Goal: Task Accomplishment & Management: Manage account settings

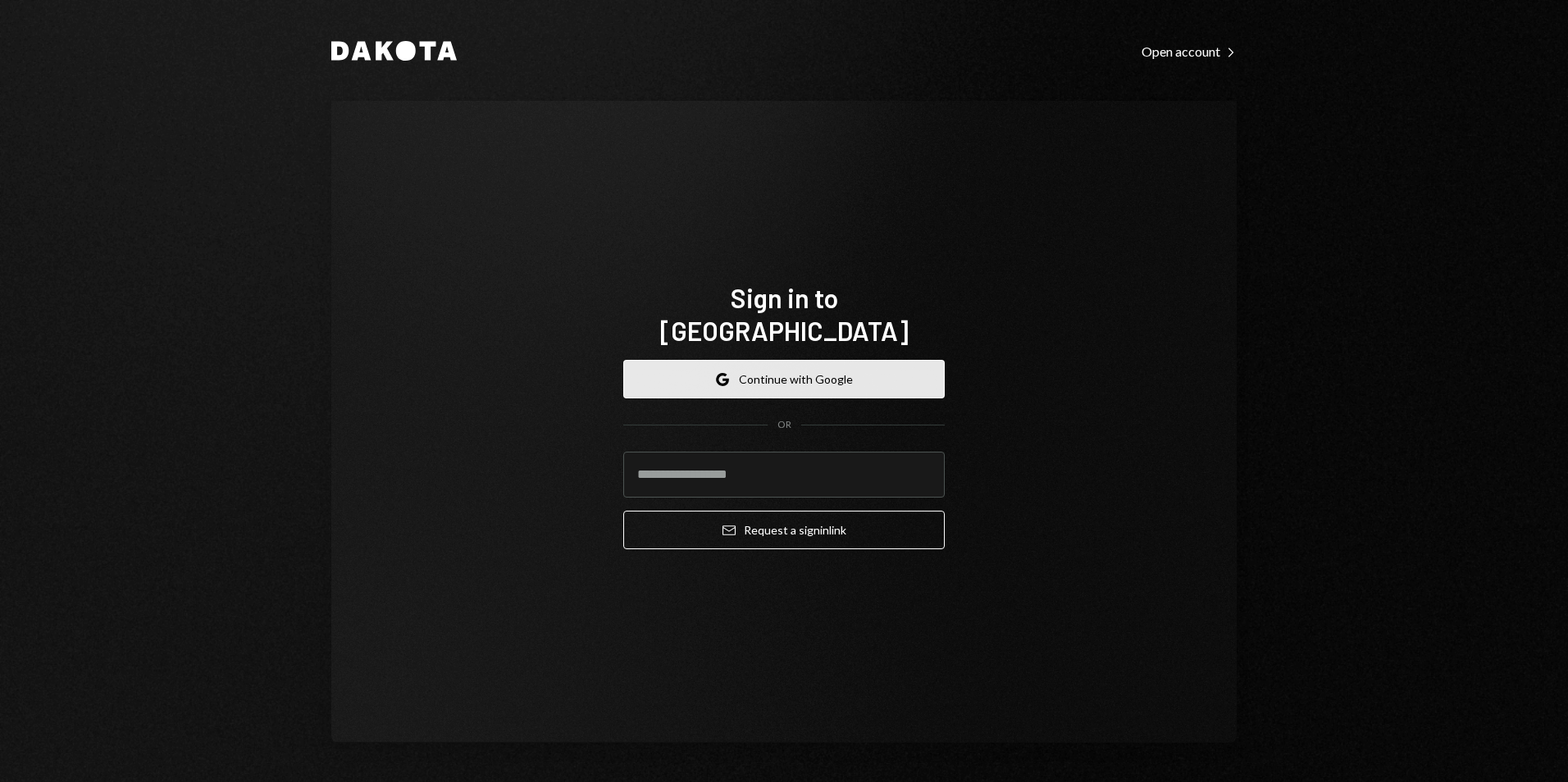
click at [766, 360] on button "Google Continue with Google" at bounding box center [784, 379] width 322 height 38
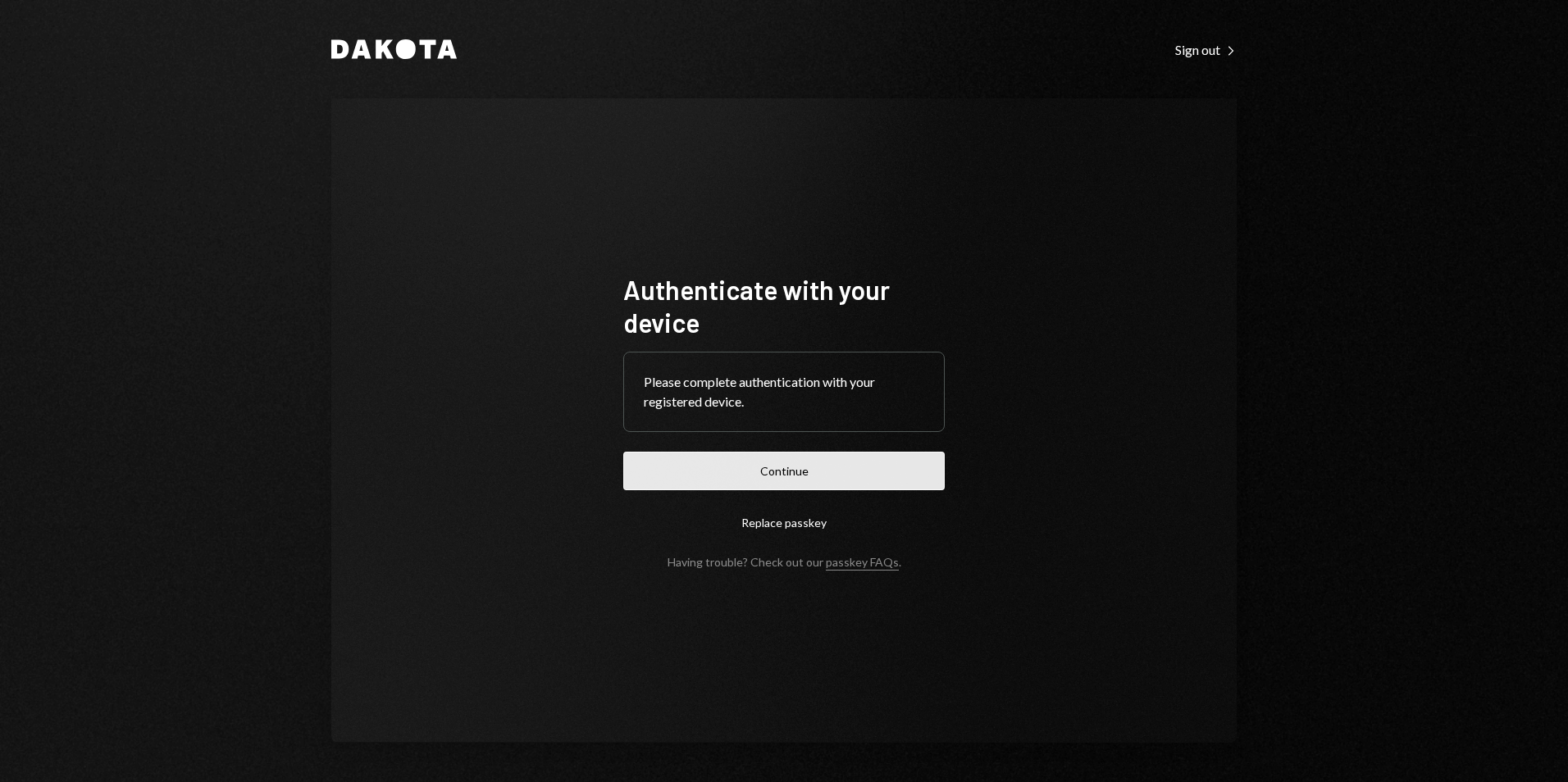
click at [835, 474] on button "Continue" at bounding box center [784, 471] width 322 height 38
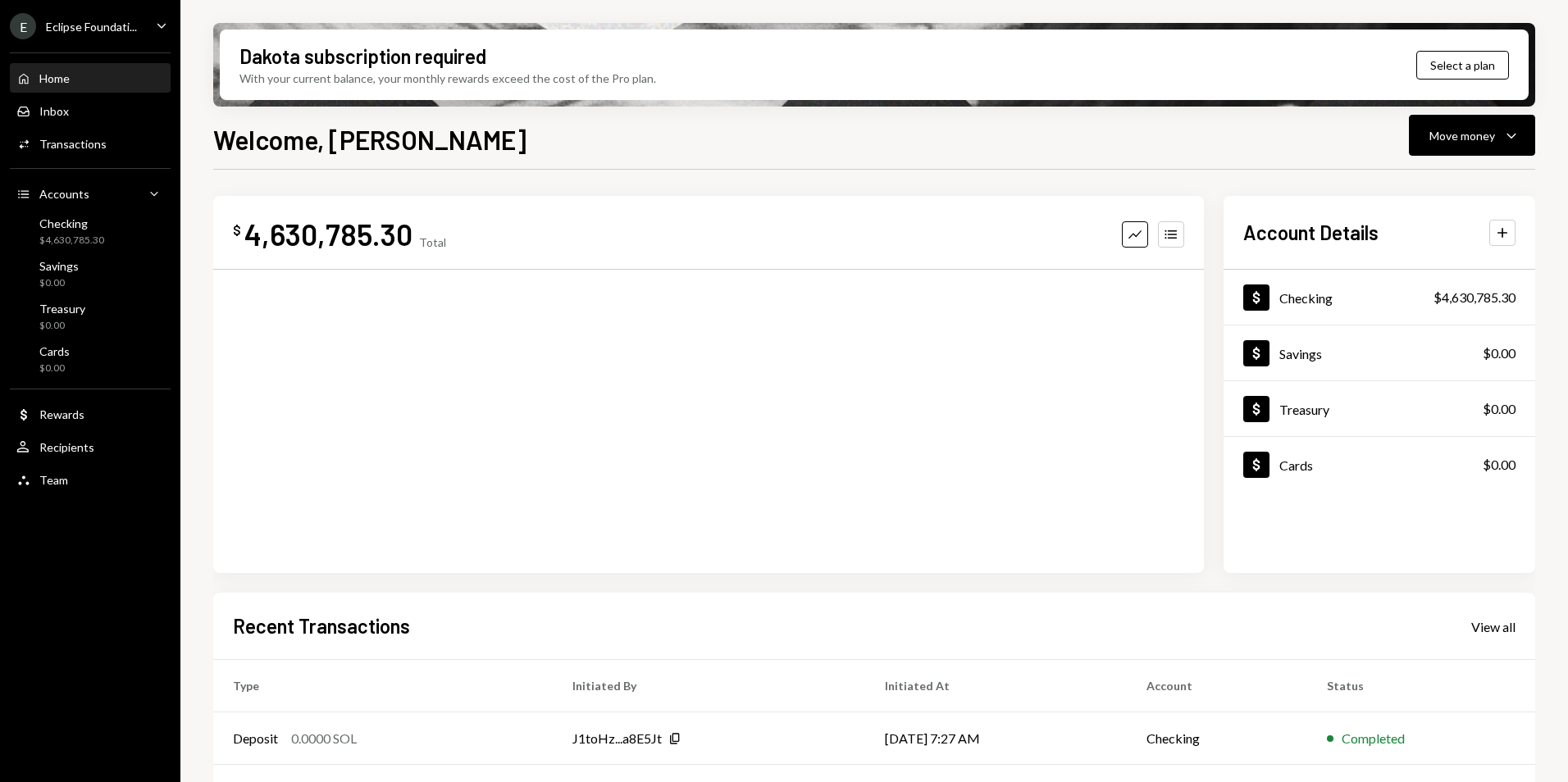
click at [110, 24] on div "Eclipse Foundati..." at bounding box center [91, 27] width 91 height 14
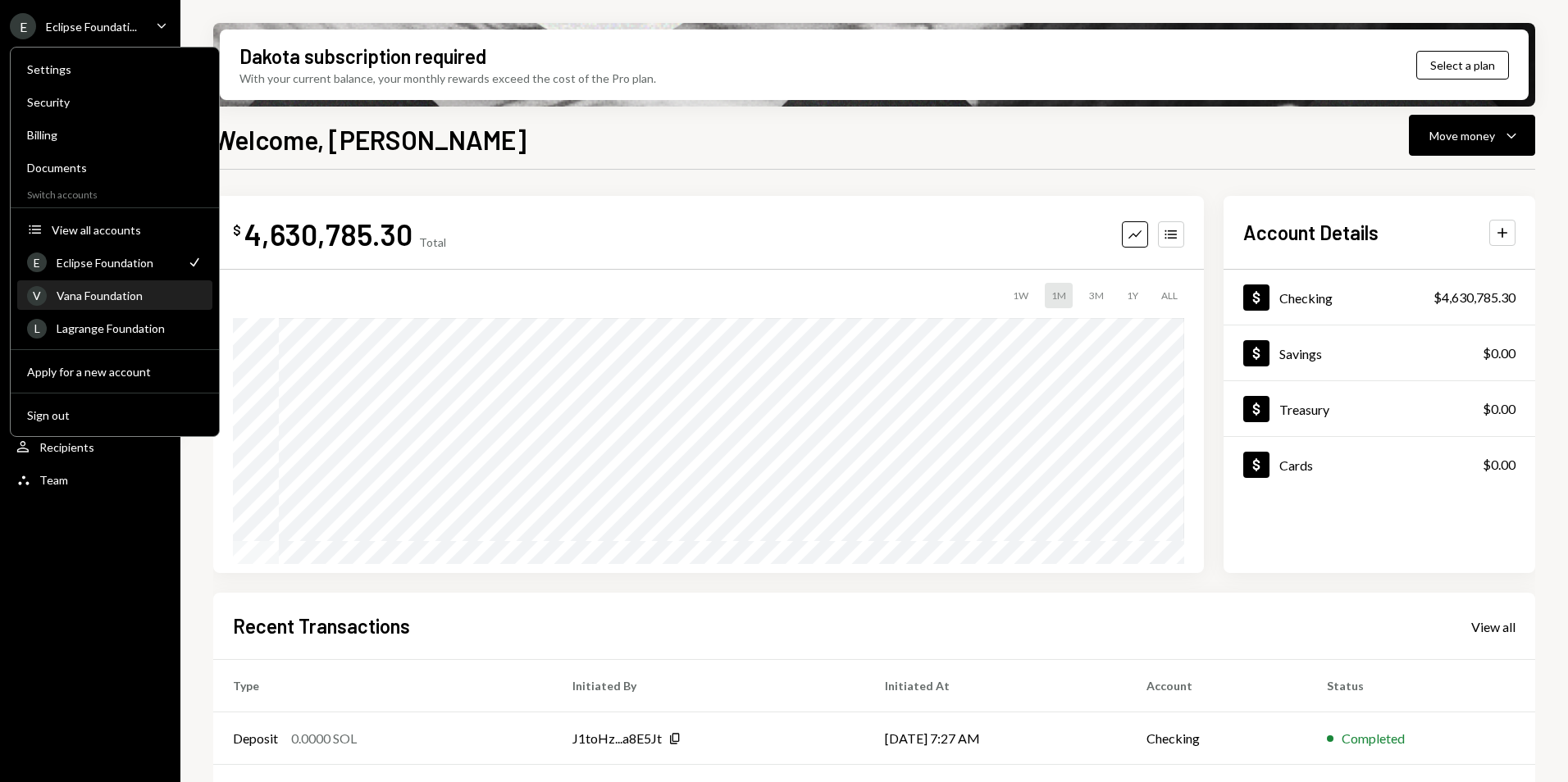
click at [99, 296] on div "Vana Foundation" at bounding box center [129, 295] width 146 height 14
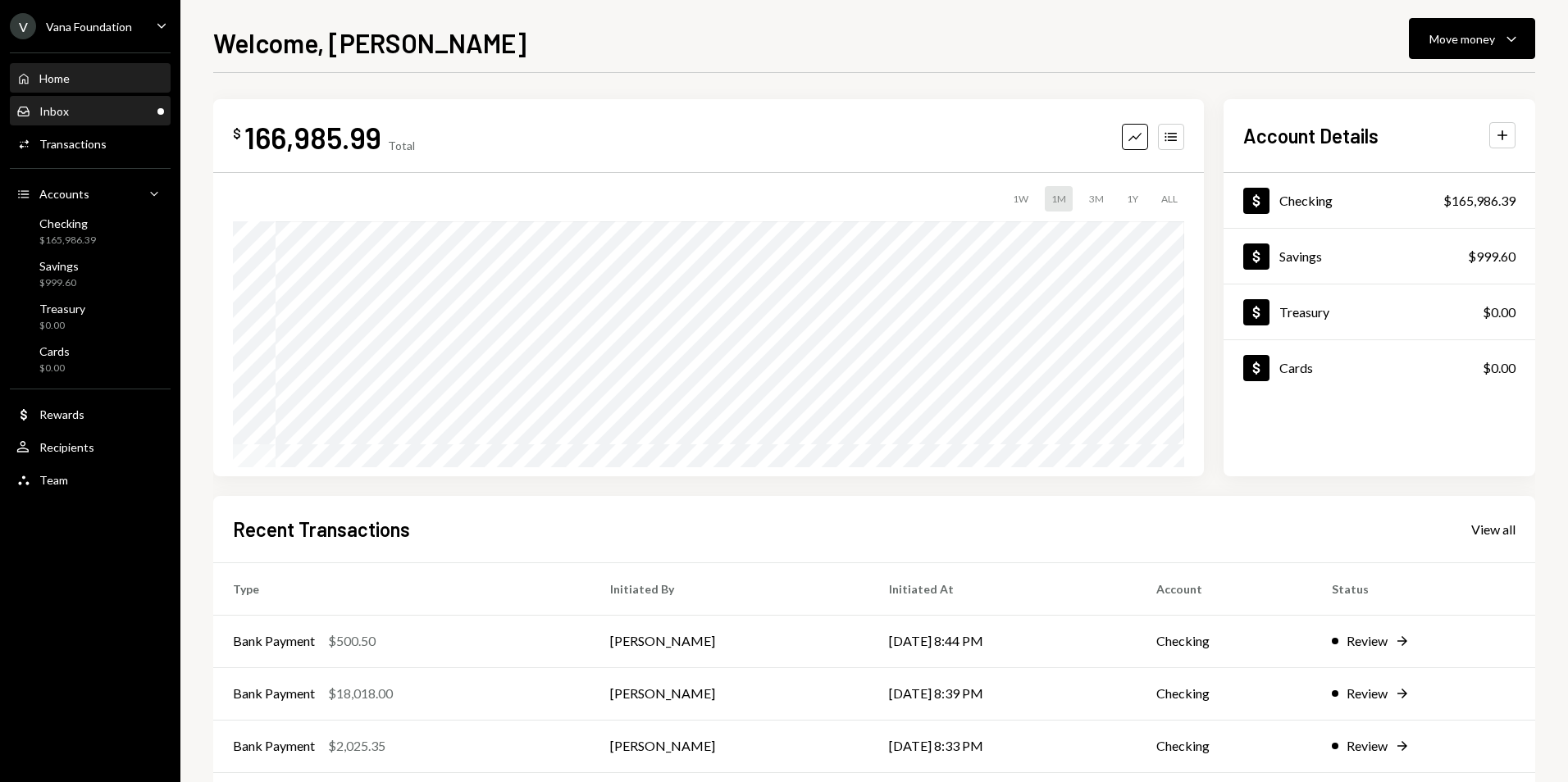
click at [112, 108] on div "Inbox Inbox" at bounding box center [90, 112] width 148 height 15
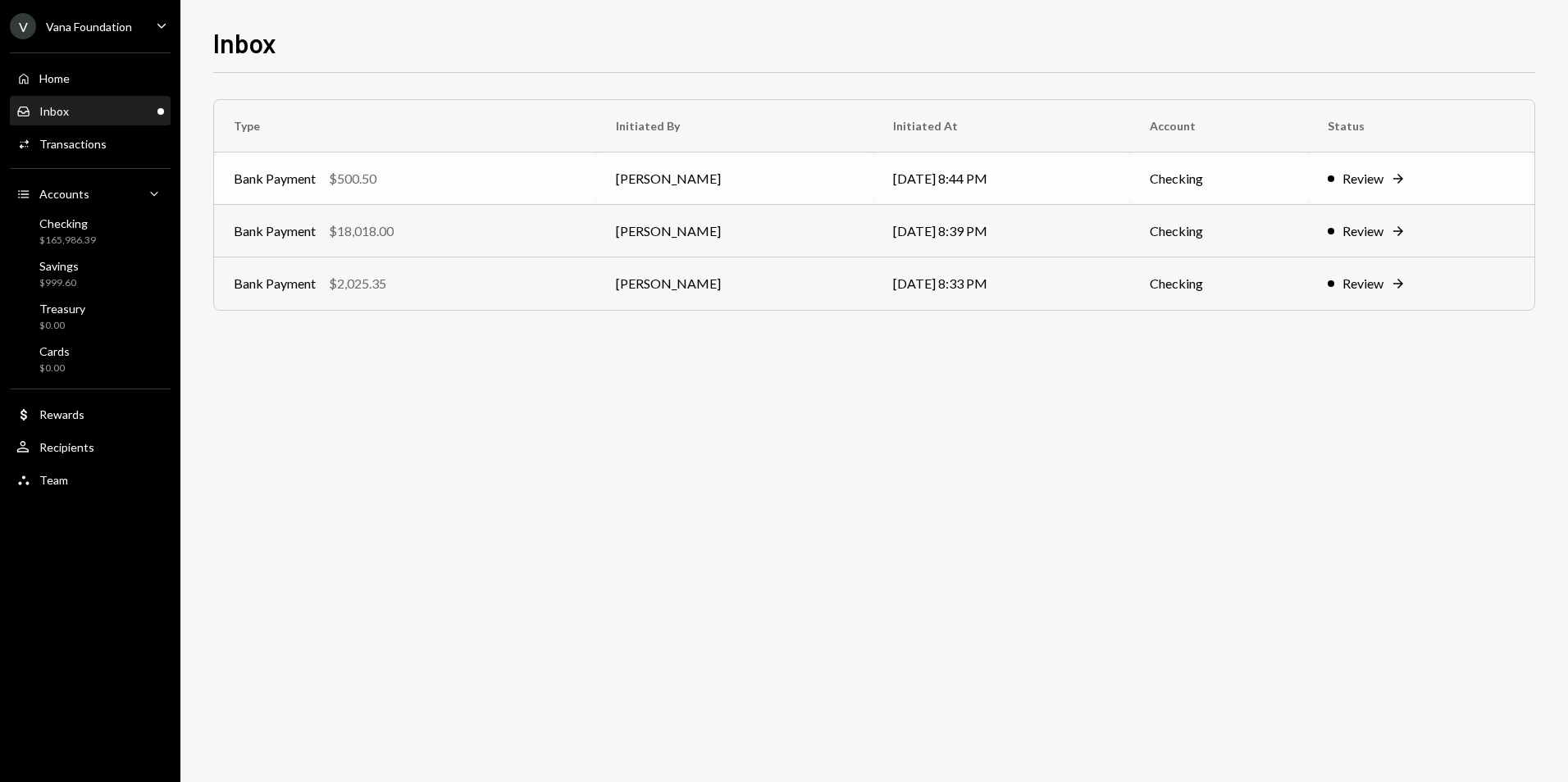
click at [425, 187] on div "Bank Payment $500.50" at bounding box center [405, 179] width 343 height 20
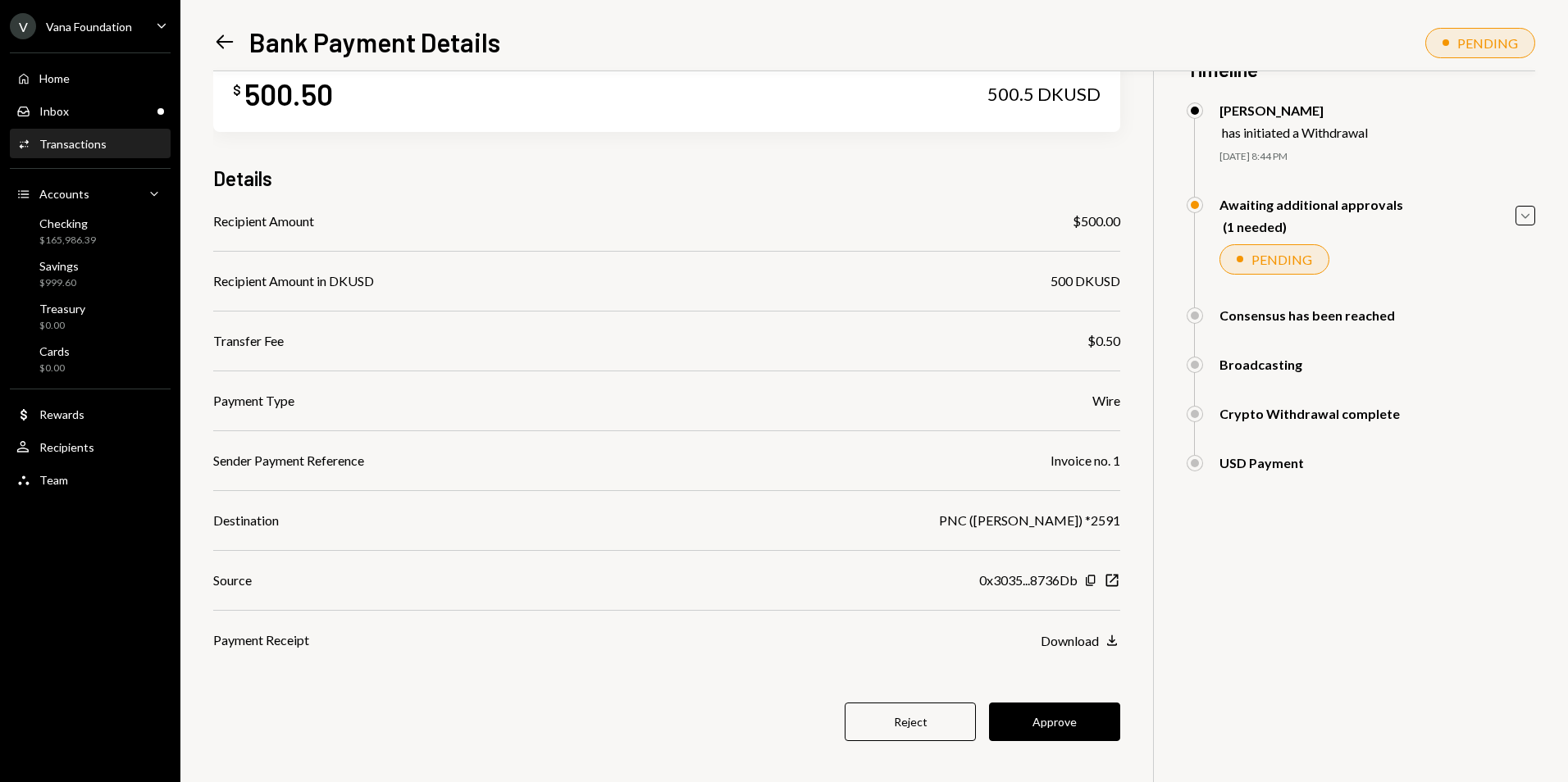
scroll to position [71, 0]
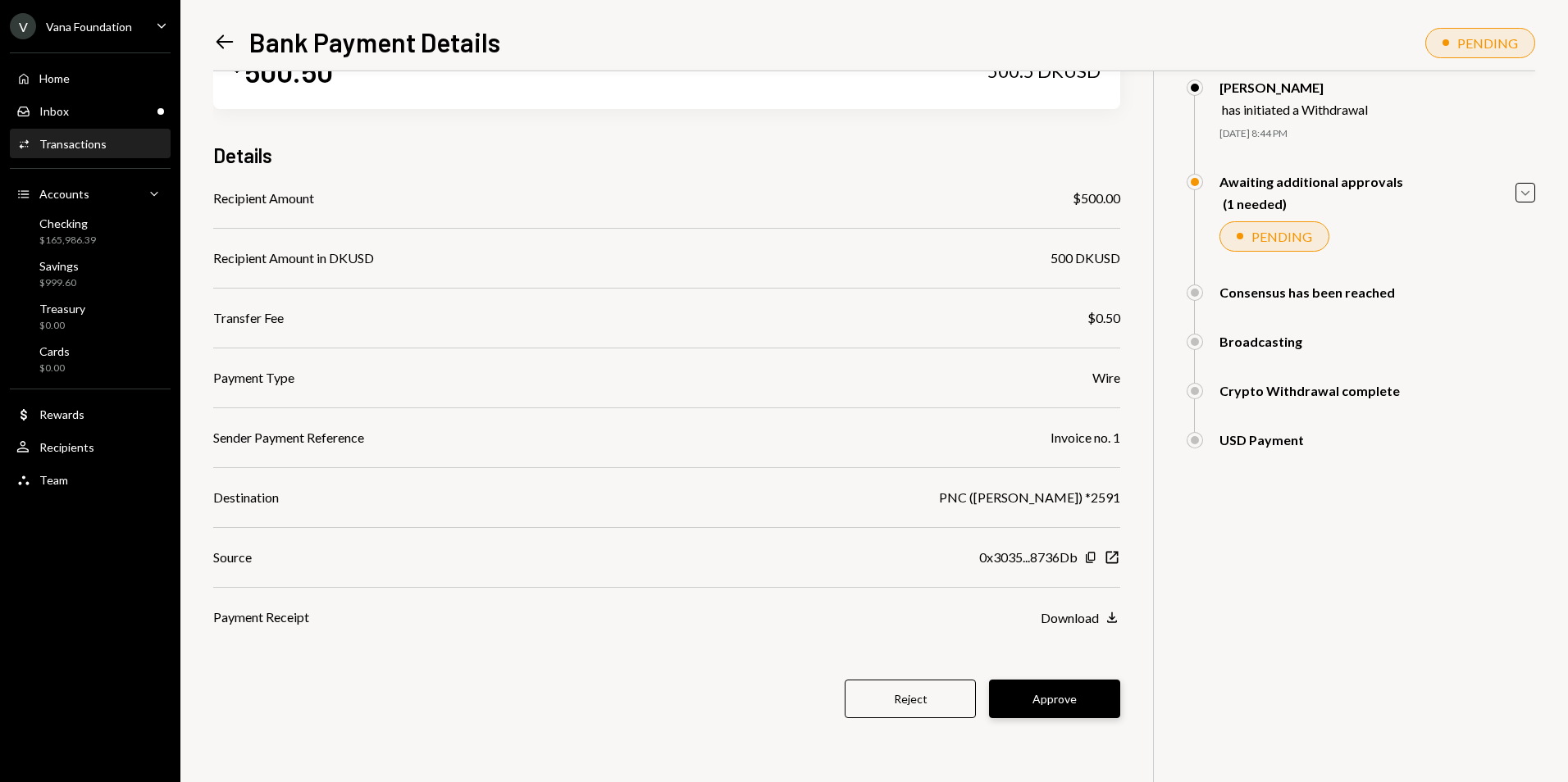
click at [1062, 695] on button "Approve" at bounding box center [1054, 699] width 131 height 38
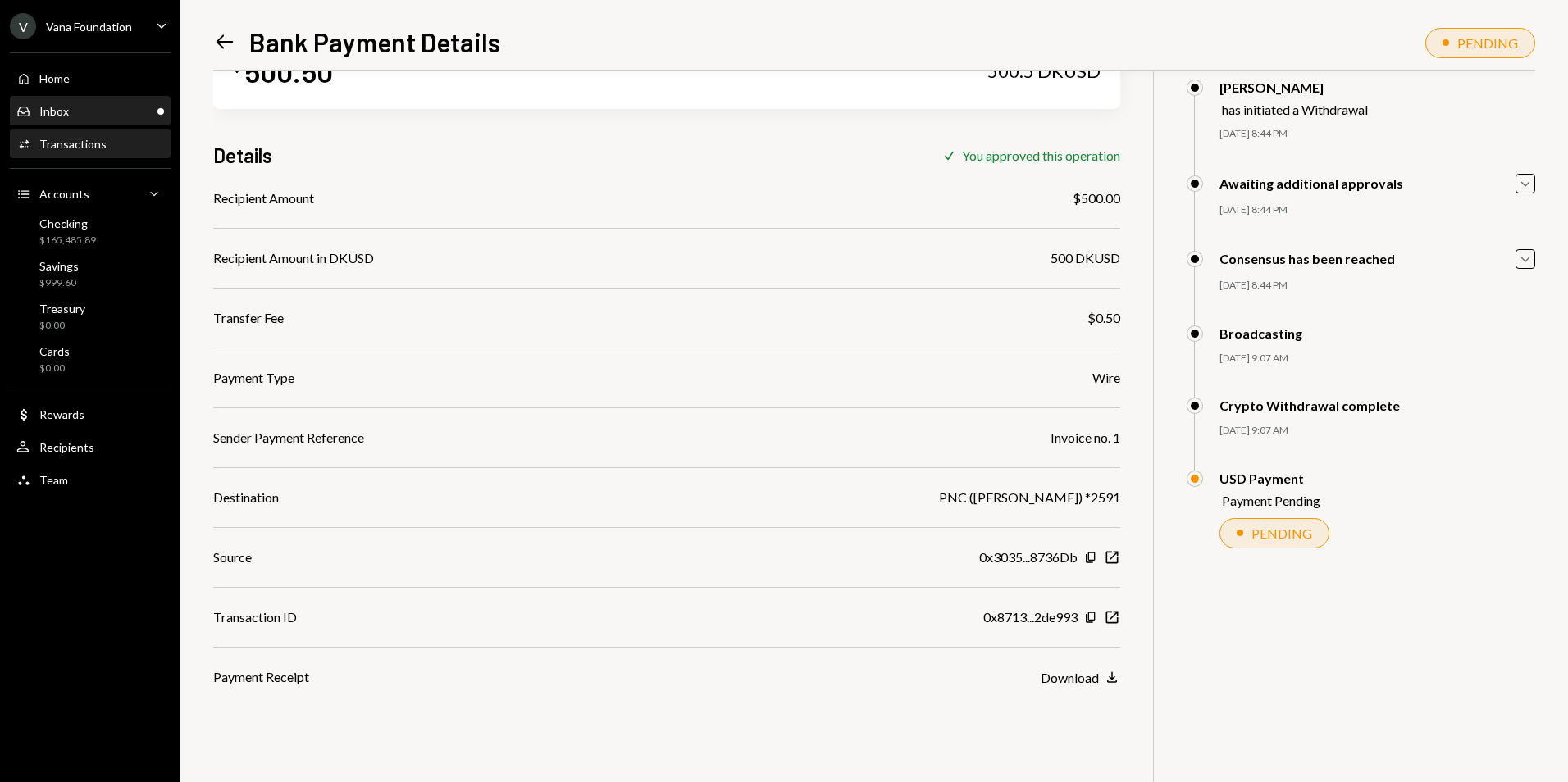
click at [80, 110] on div "Inbox Inbox" at bounding box center [90, 112] width 148 height 15
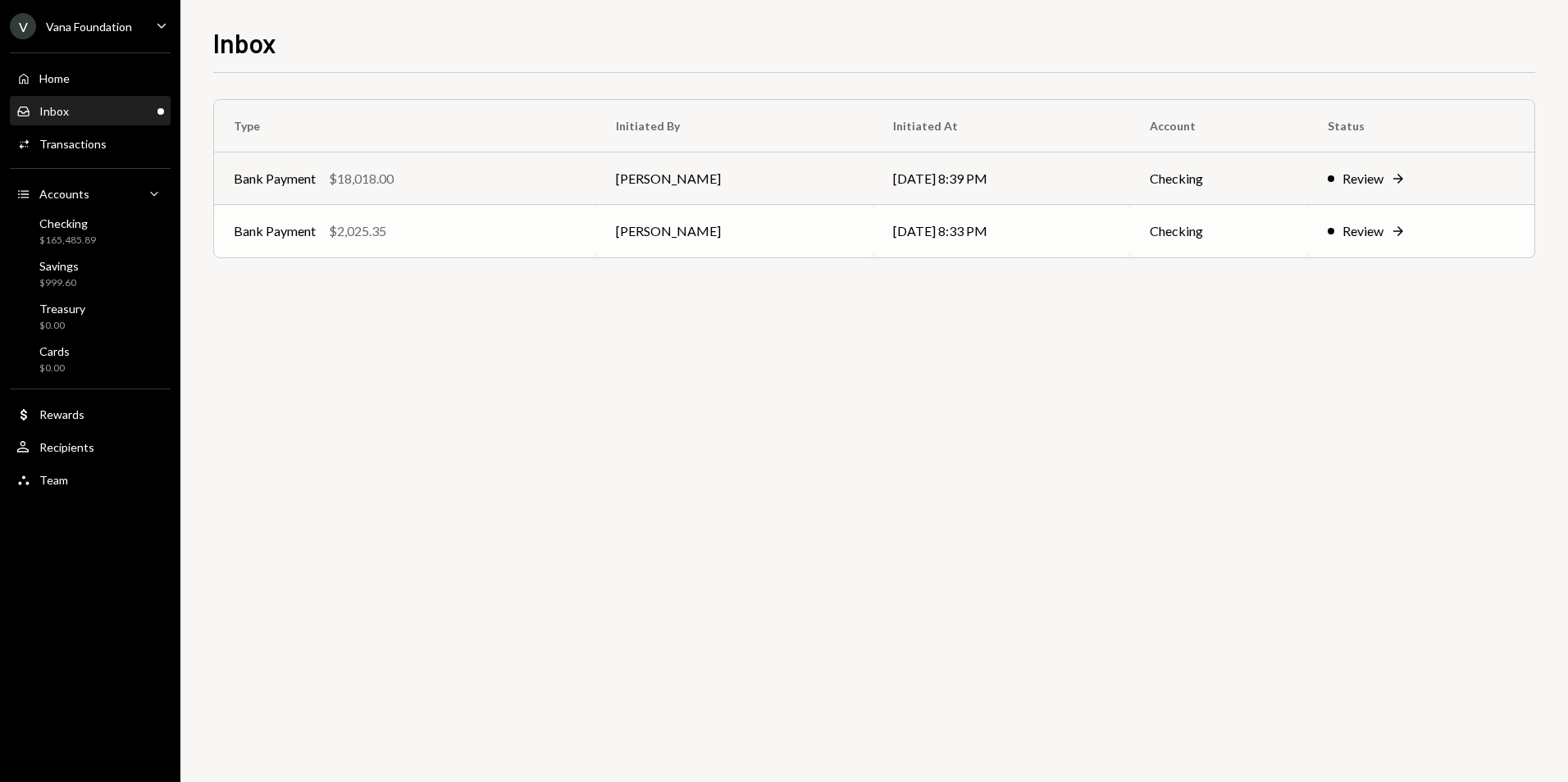
click at [821, 236] on td "Mattana Kusolsittat" at bounding box center [735, 231] width 277 height 52
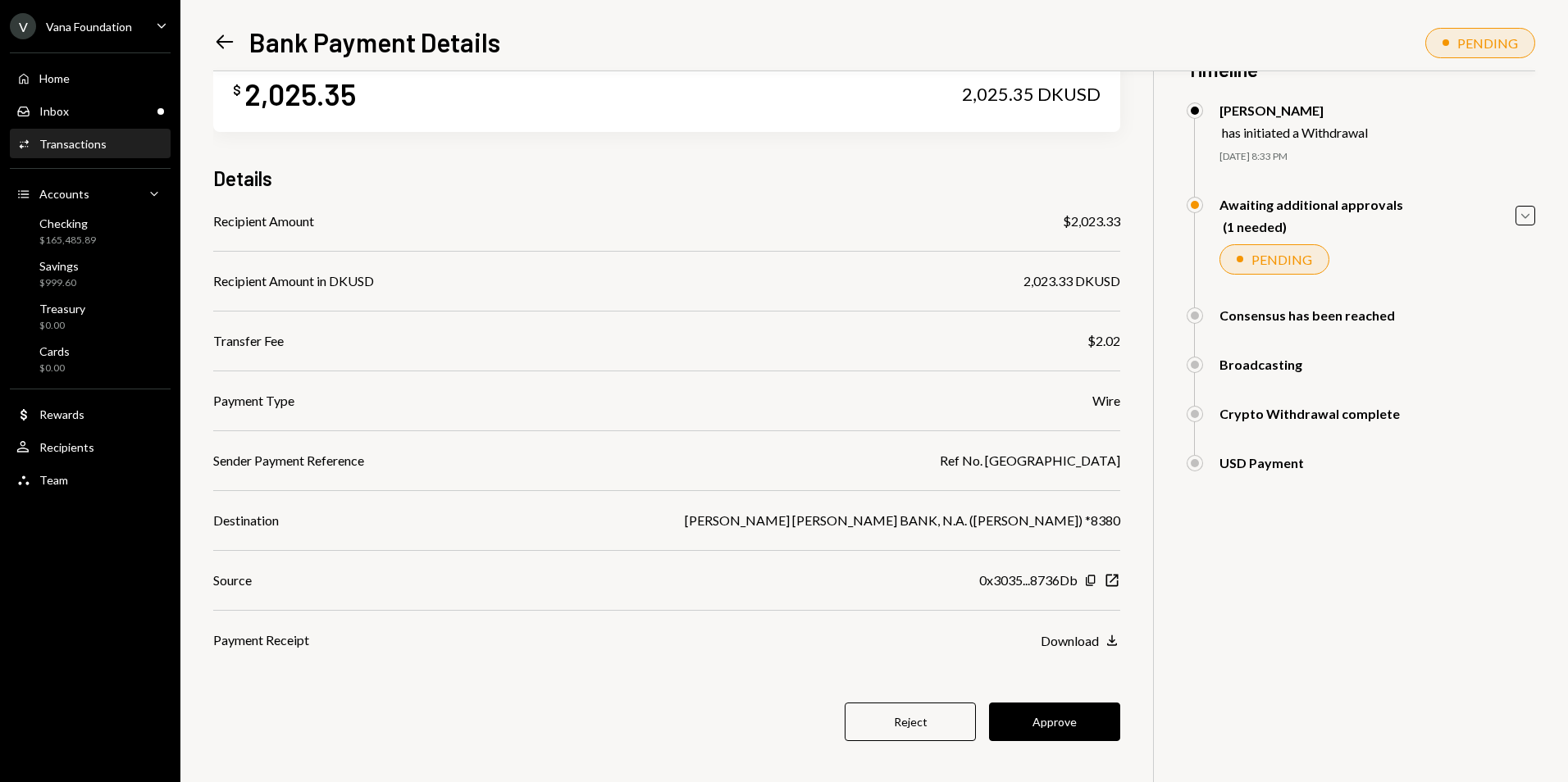
scroll to position [71, 0]
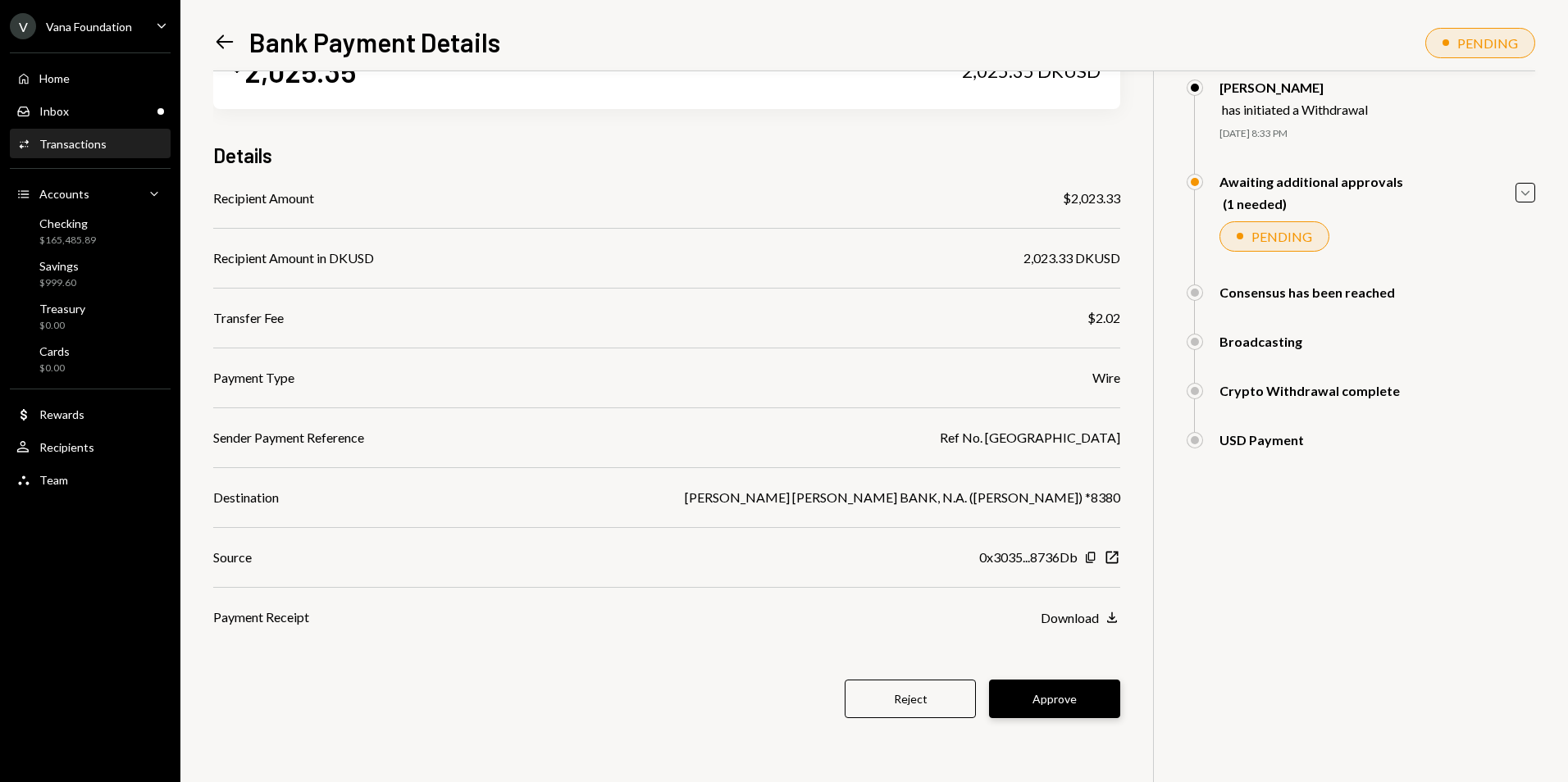
click at [1072, 706] on button "Approve" at bounding box center [1054, 699] width 131 height 38
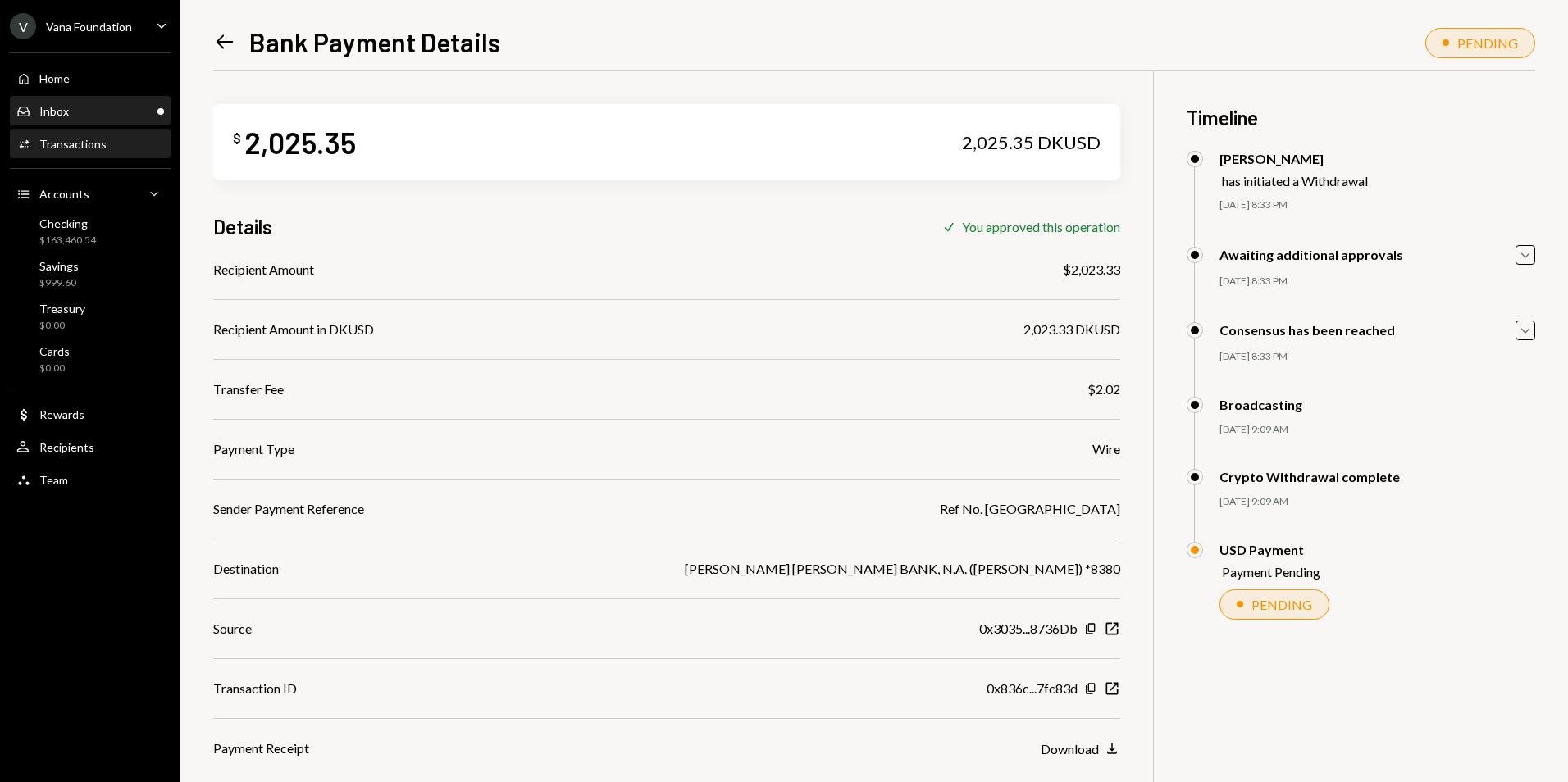
click at [153, 112] on div "Inbox Inbox" at bounding box center [90, 112] width 148 height 15
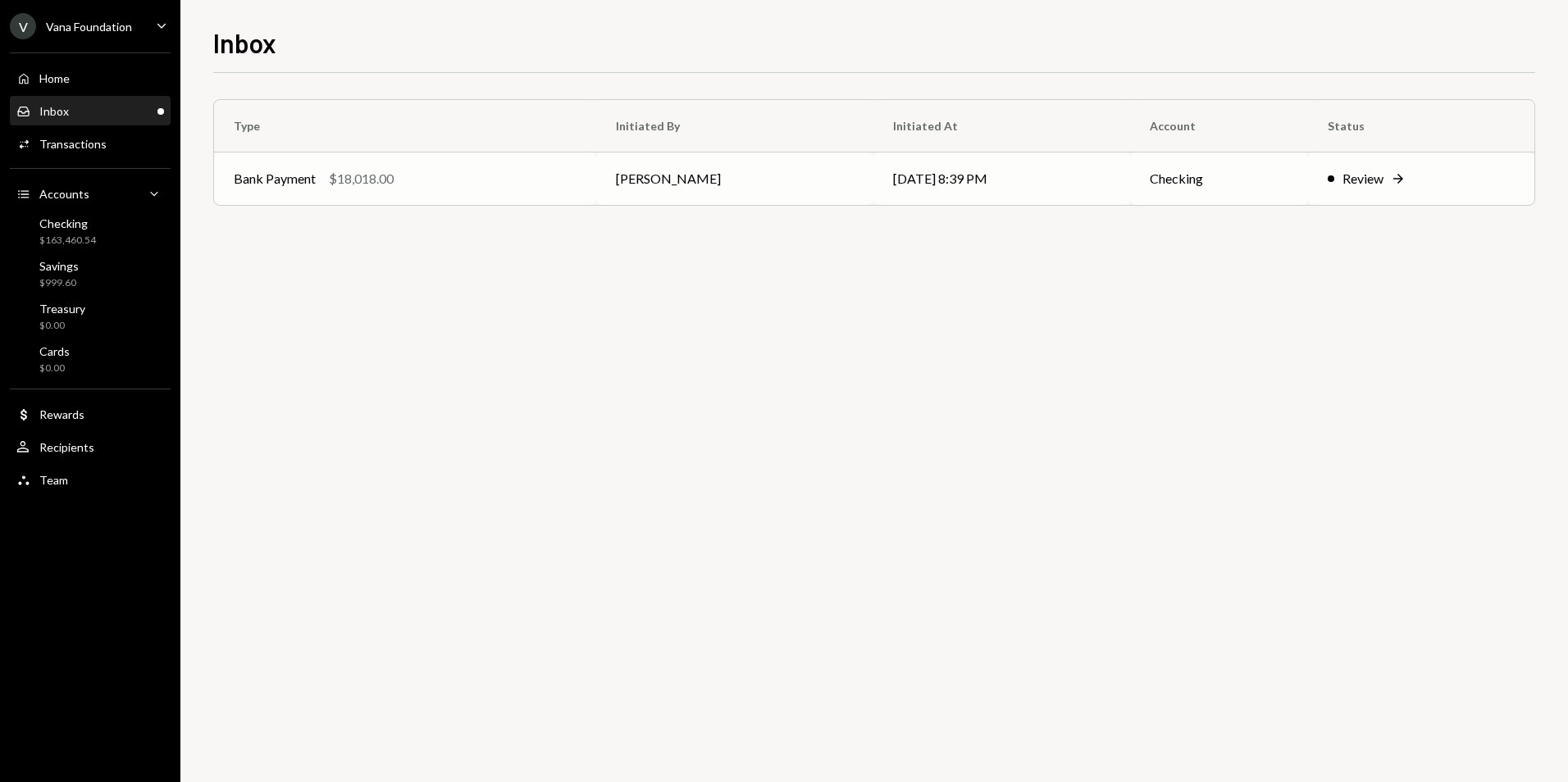
click at [716, 180] on td "Mattana Kusolsittat" at bounding box center [735, 178] width 277 height 52
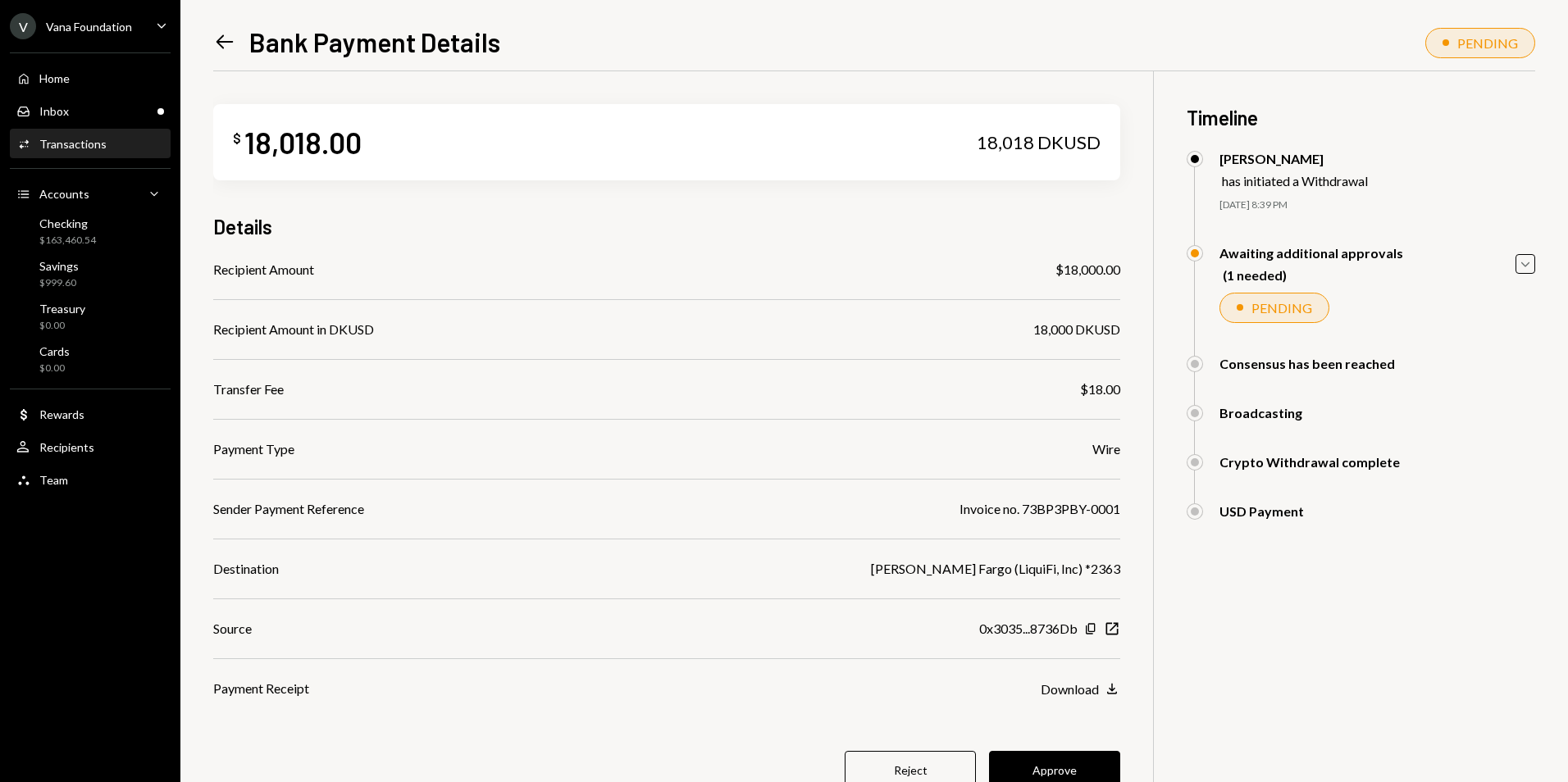
click at [1092, 767] on button "Approve" at bounding box center [1054, 770] width 131 height 38
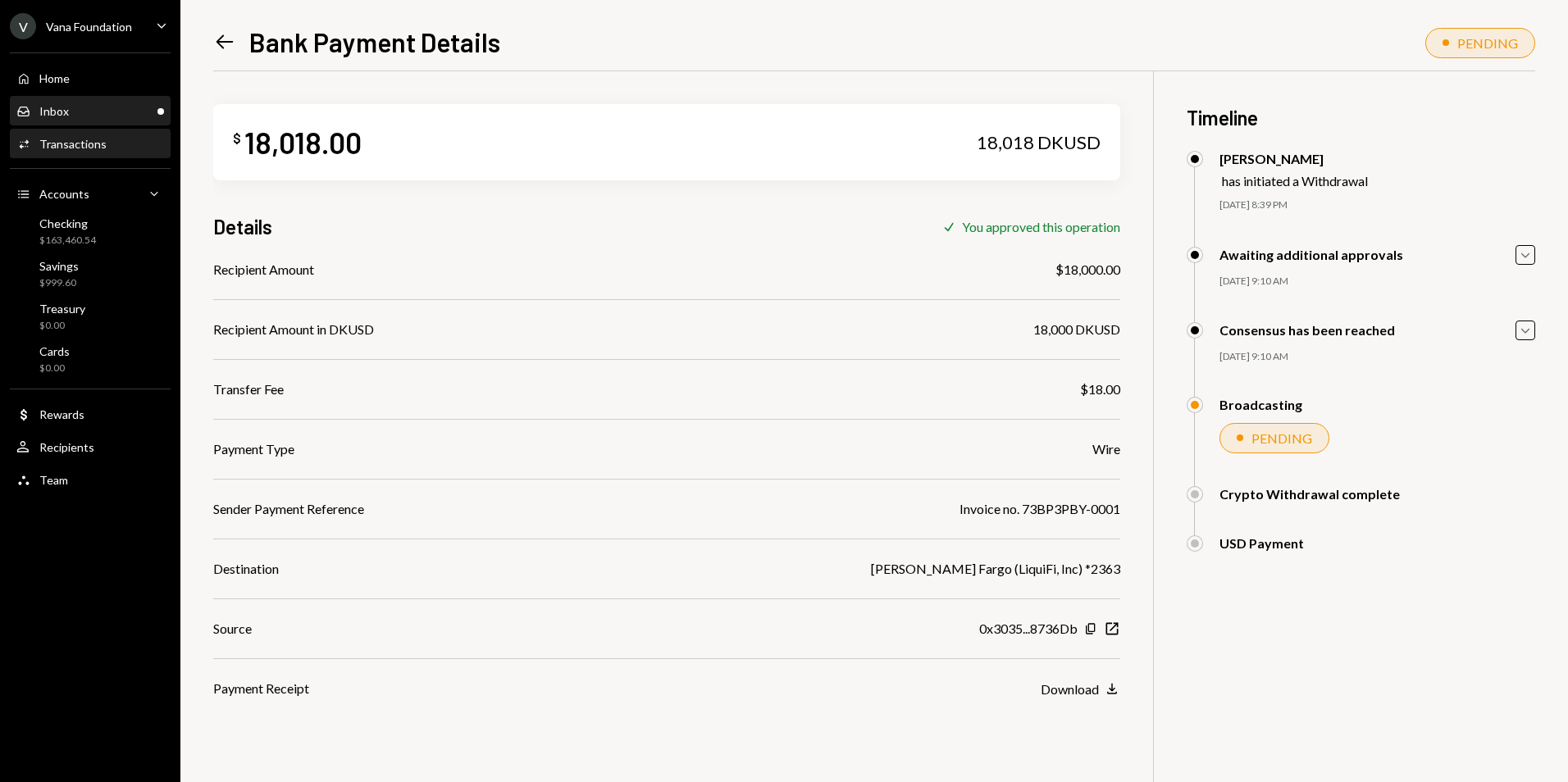
click at [139, 109] on div "Inbox Inbox" at bounding box center [90, 112] width 148 height 15
